Goal: Feedback & Contribution: Leave review/rating

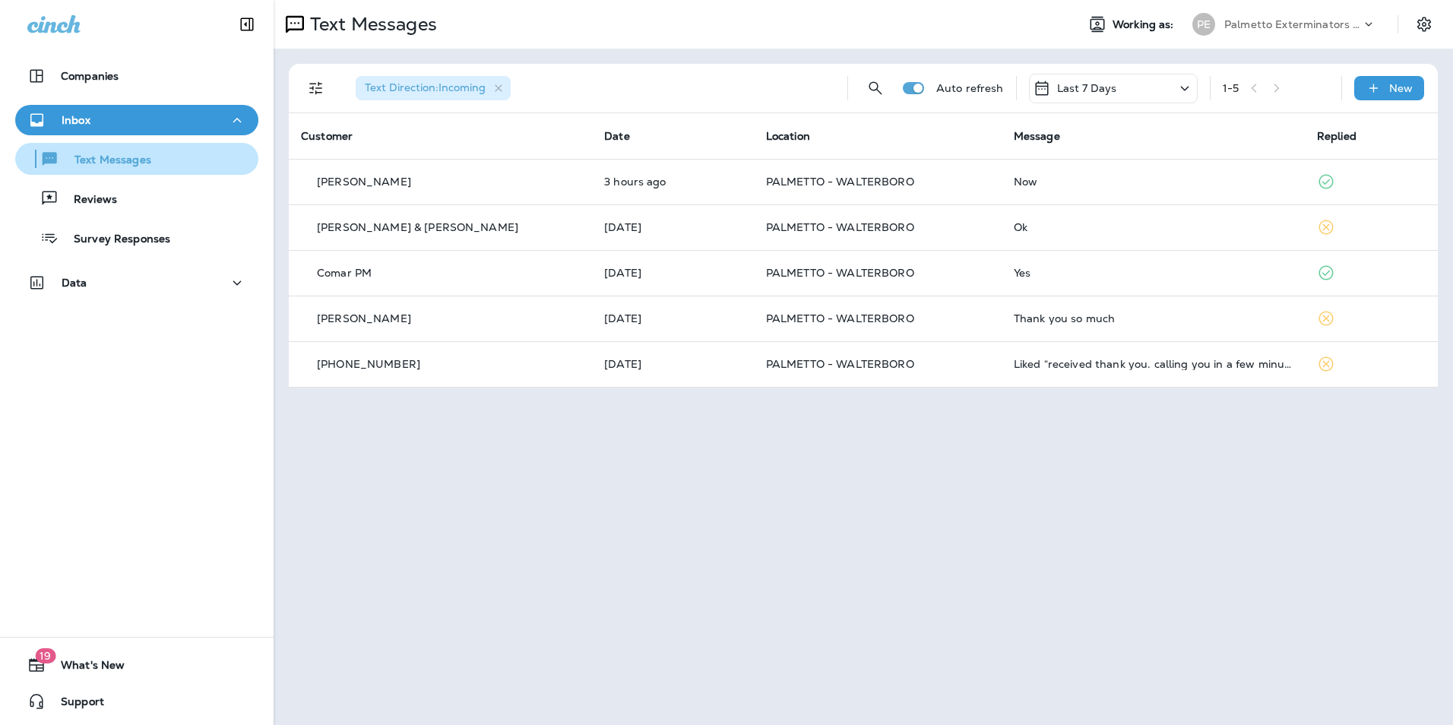
click at [134, 150] on div "Text Messages" at bounding box center [86, 158] width 130 height 23
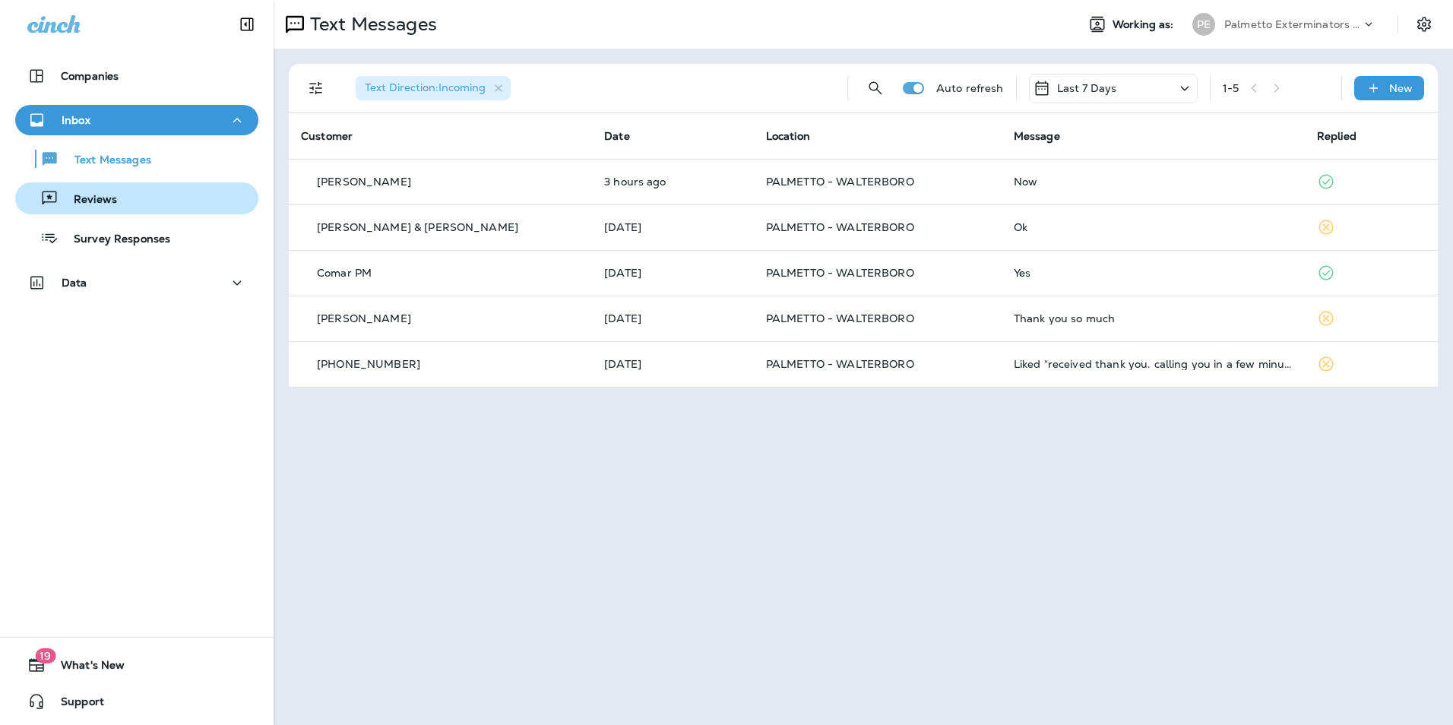
click at [128, 209] on div "Reviews" at bounding box center [136, 198] width 231 height 23
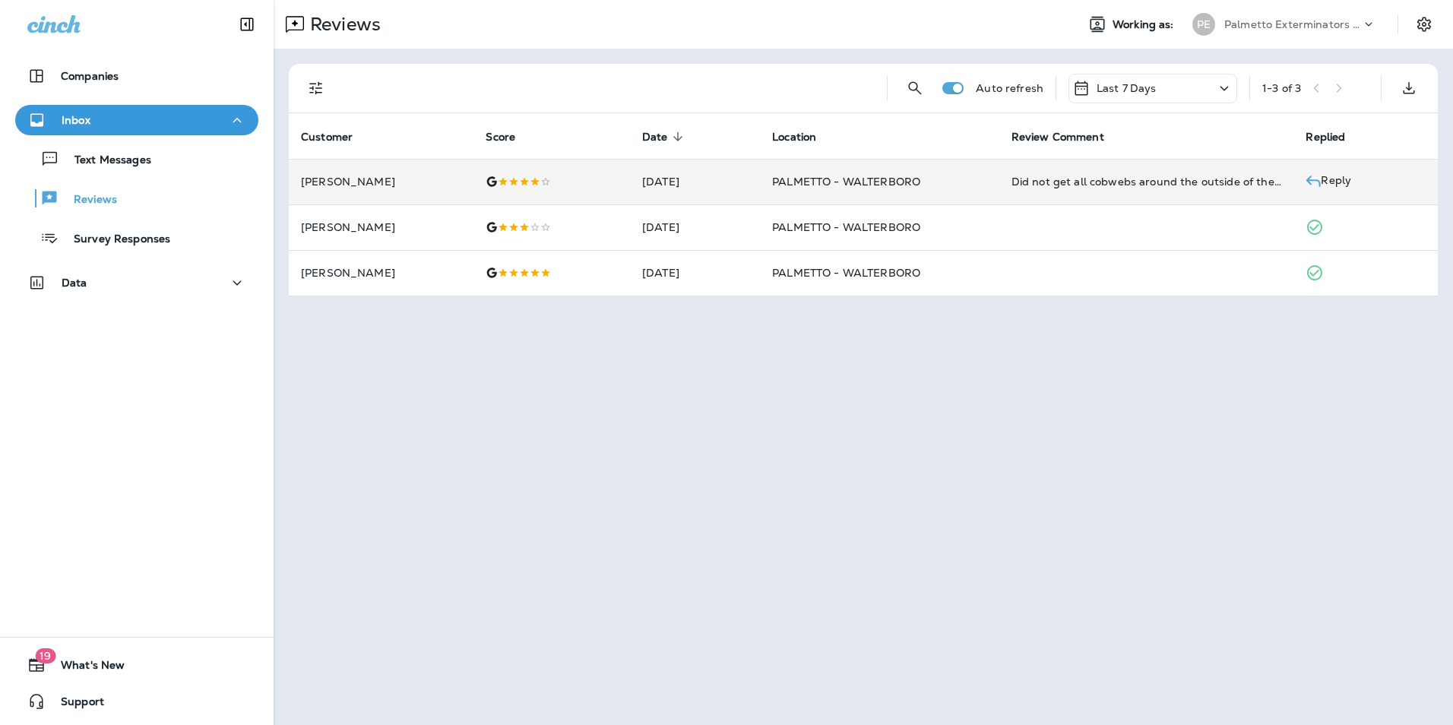
click at [1187, 177] on div "Did not get all cobwebs around the outside of the house." at bounding box center [1146, 181] width 270 height 15
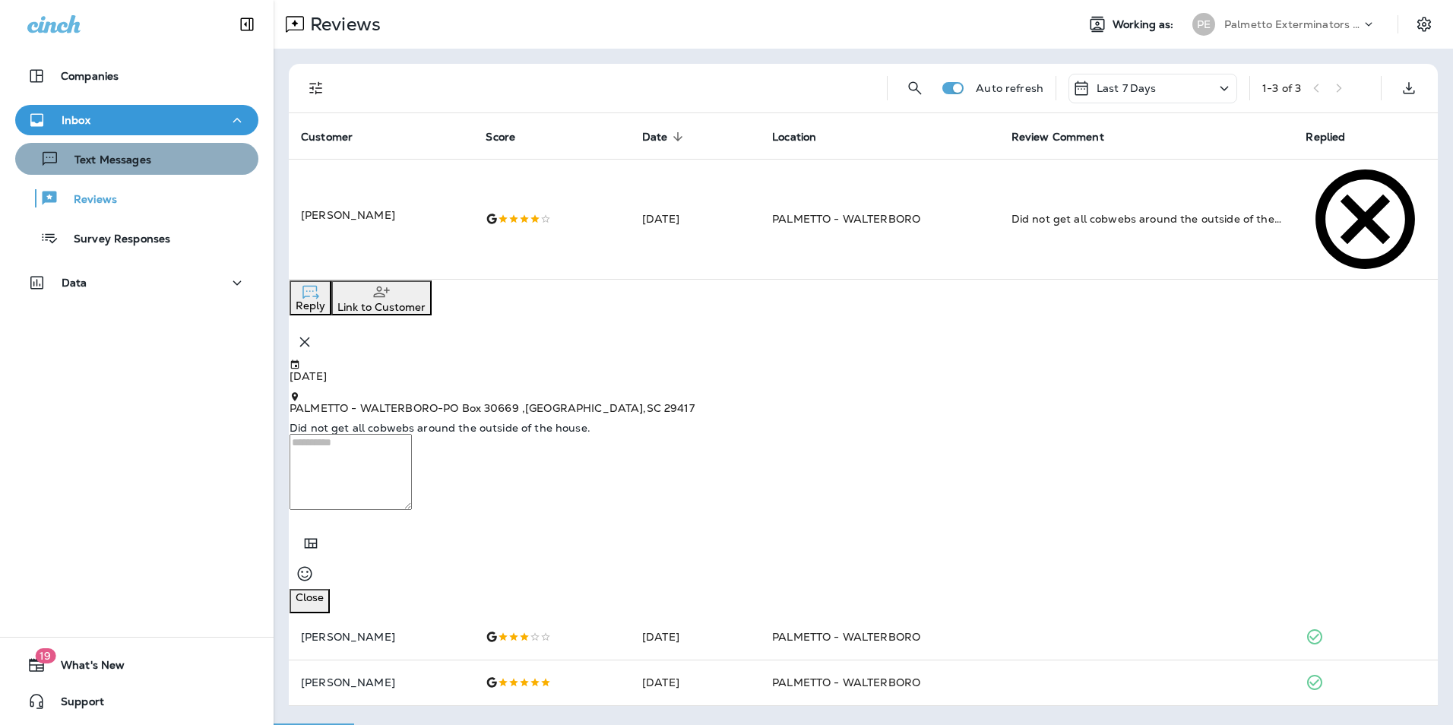
click at [185, 161] on div "Text Messages" at bounding box center [136, 158] width 231 height 23
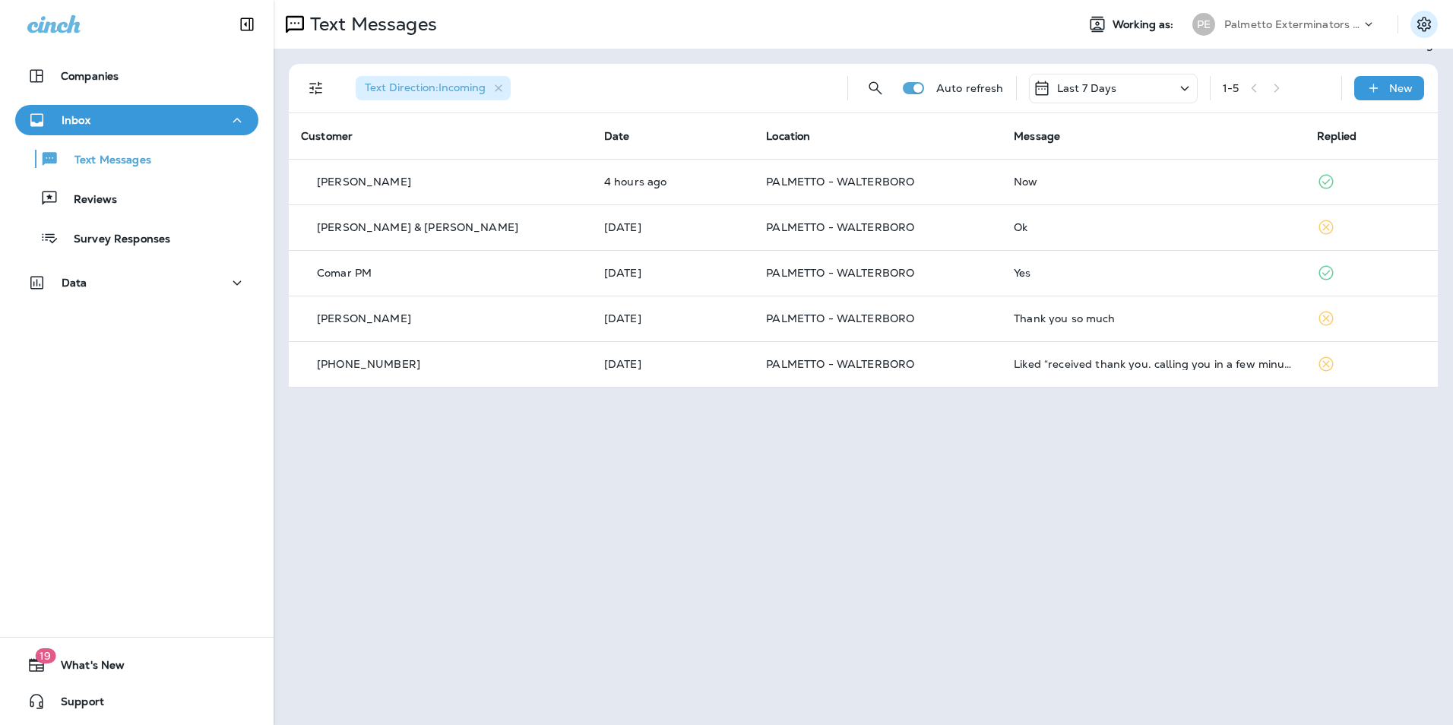
click at [1413, 30] on button "Settings" at bounding box center [1423, 24] width 27 height 27
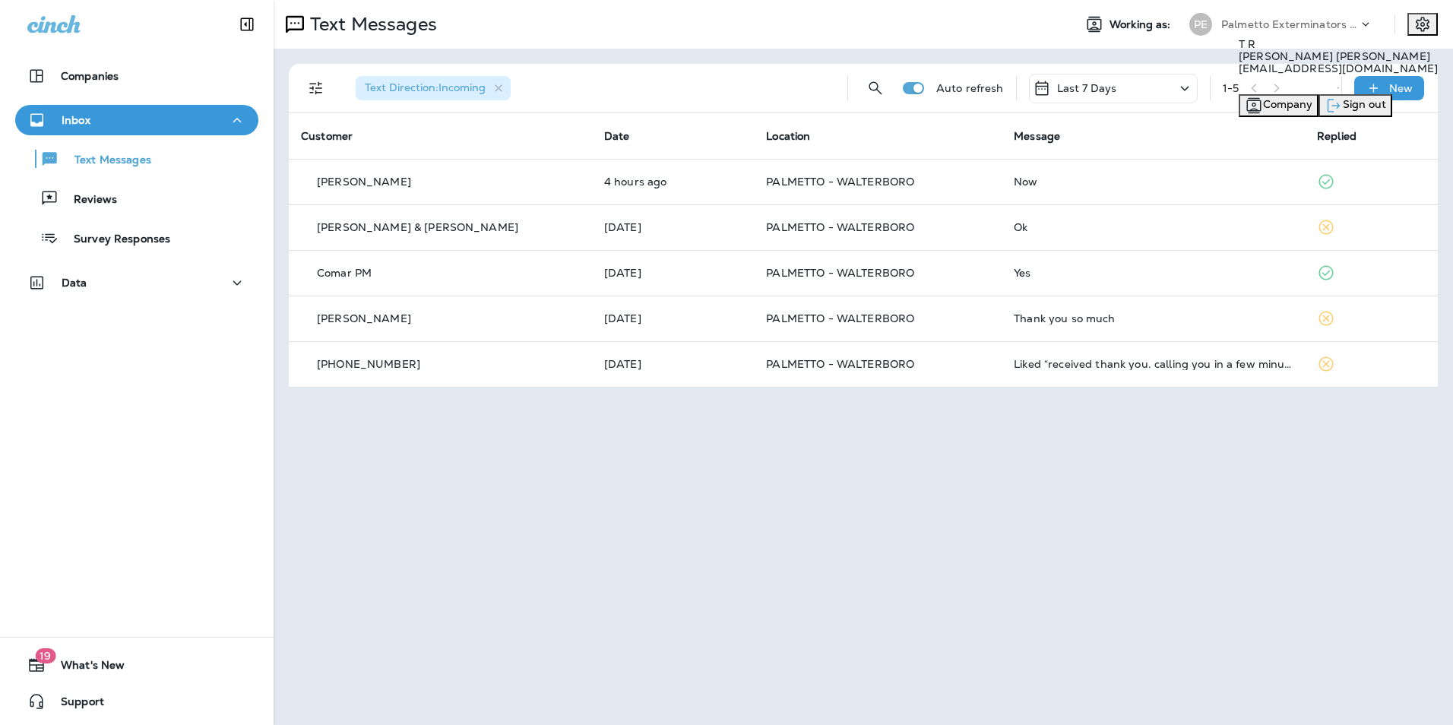
click at [1343, 111] on span "Sign out" at bounding box center [1364, 104] width 43 height 14
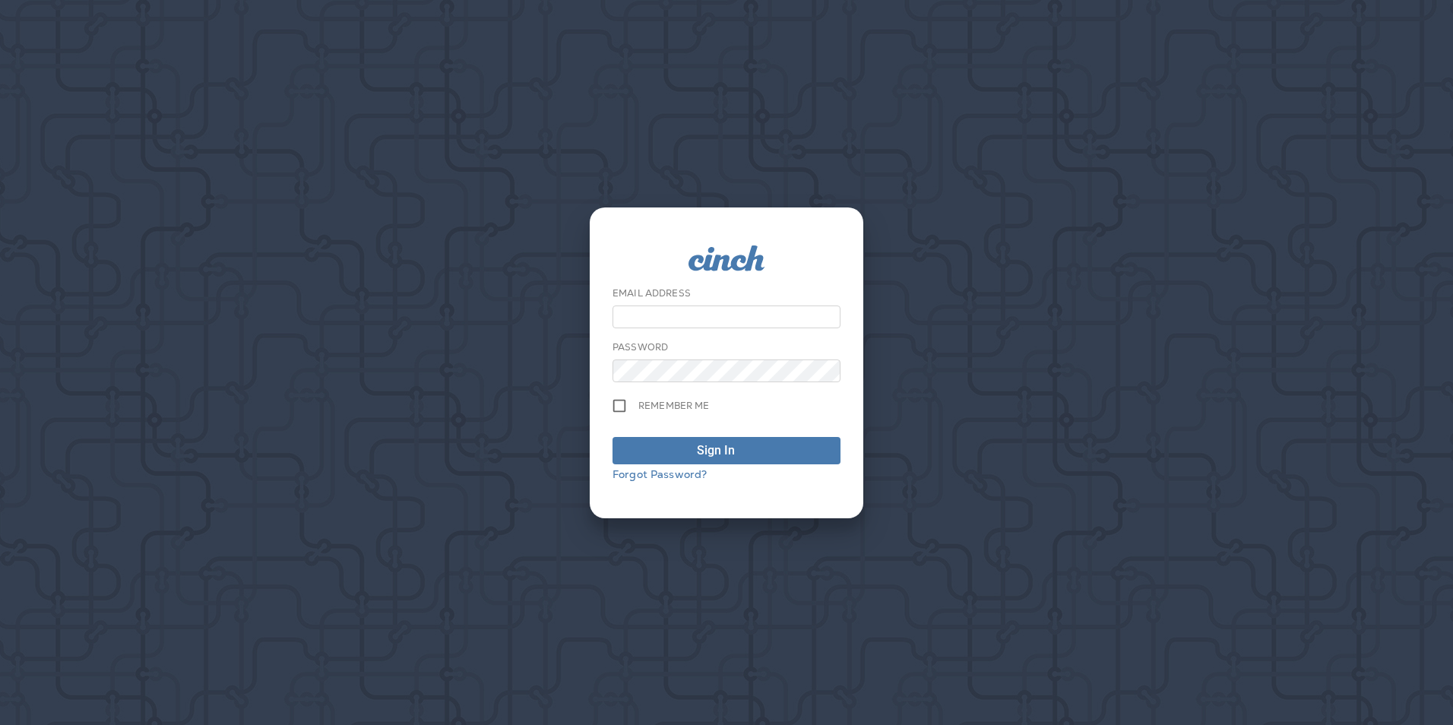
type input "**********"
